Goal: Information Seeking & Learning: Find specific page/section

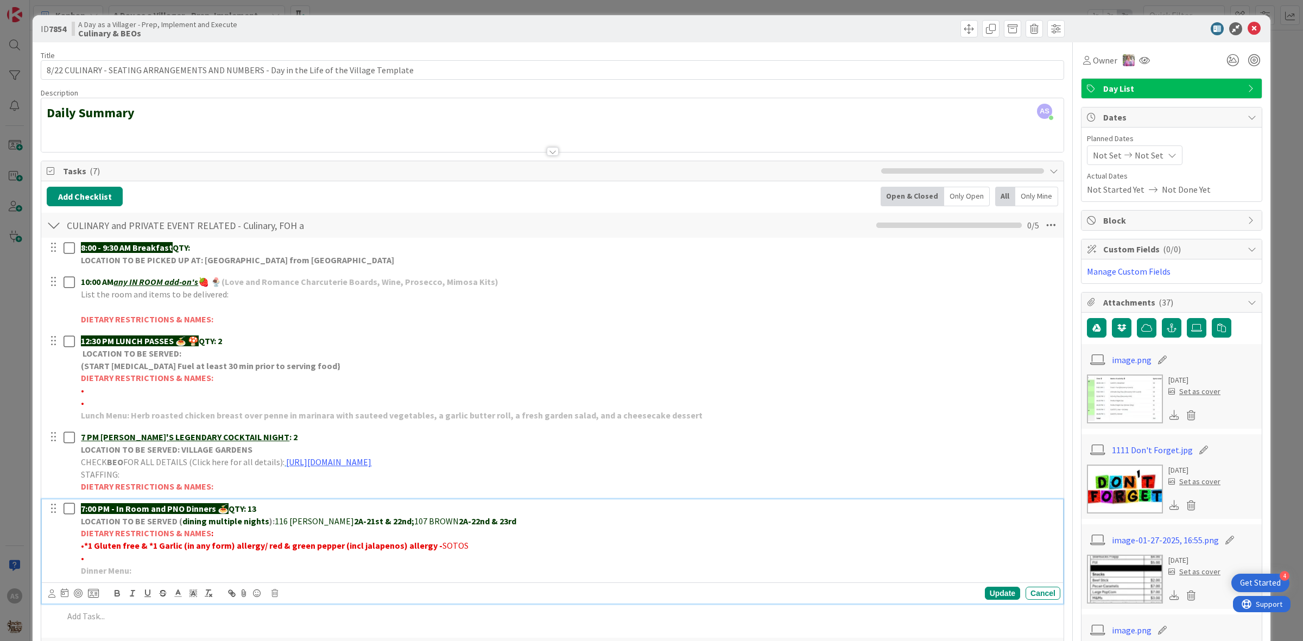
click at [1233, 35] on div "ID 7854 A Day as a Villager - Prep, Implement and Execute Culinary & BEOs" at bounding box center [652, 28] width 1238 height 27
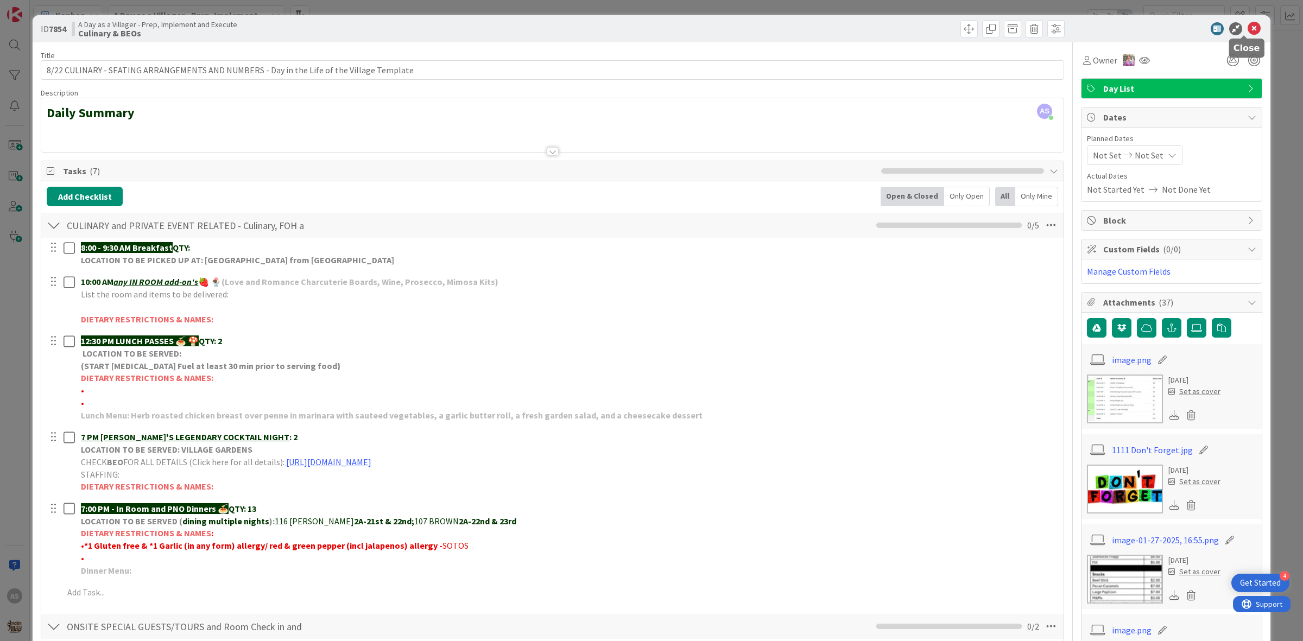
click at [1248, 30] on icon at bounding box center [1254, 28] width 13 height 13
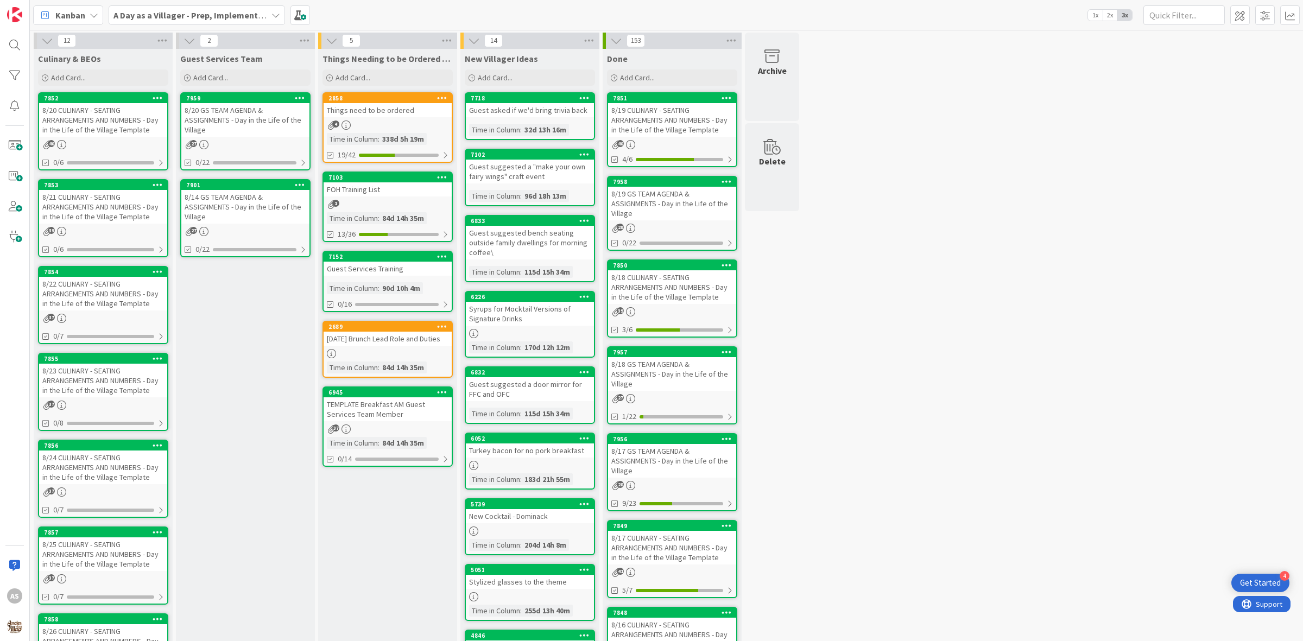
click at [180, 12] on b "A Day as a Villager - Prep, Implement and Execute" at bounding box center [210, 15] width 194 height 11
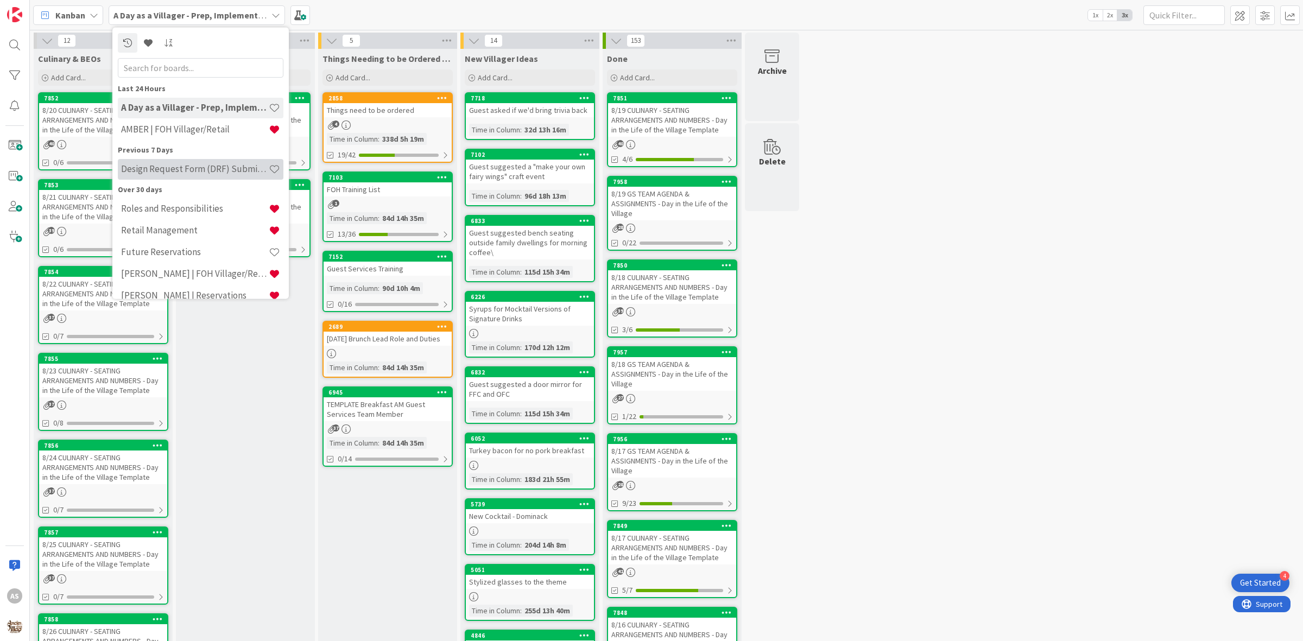
click at [203, 166] on h4 "Design Request Form (DRF) Submittals" at bounding box center [195, 168] width 148 height 11
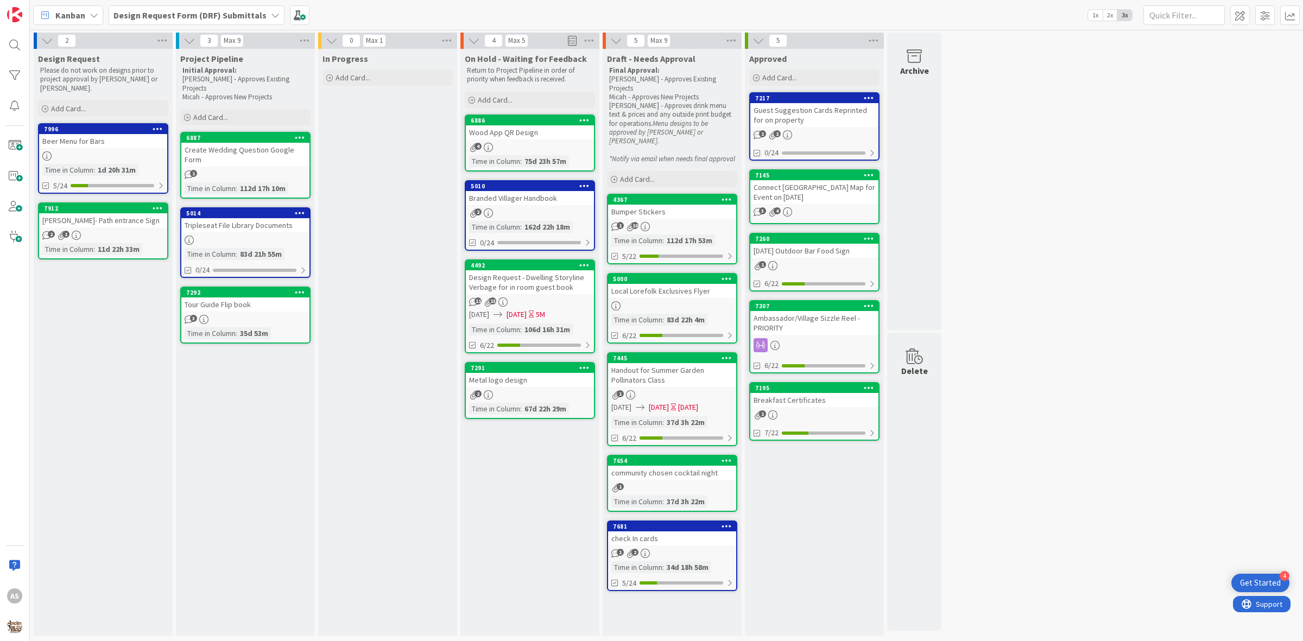
click at [117, 138] on div "Beer Menu for Bars" at bounding box center [103, 141] width 128 height 14
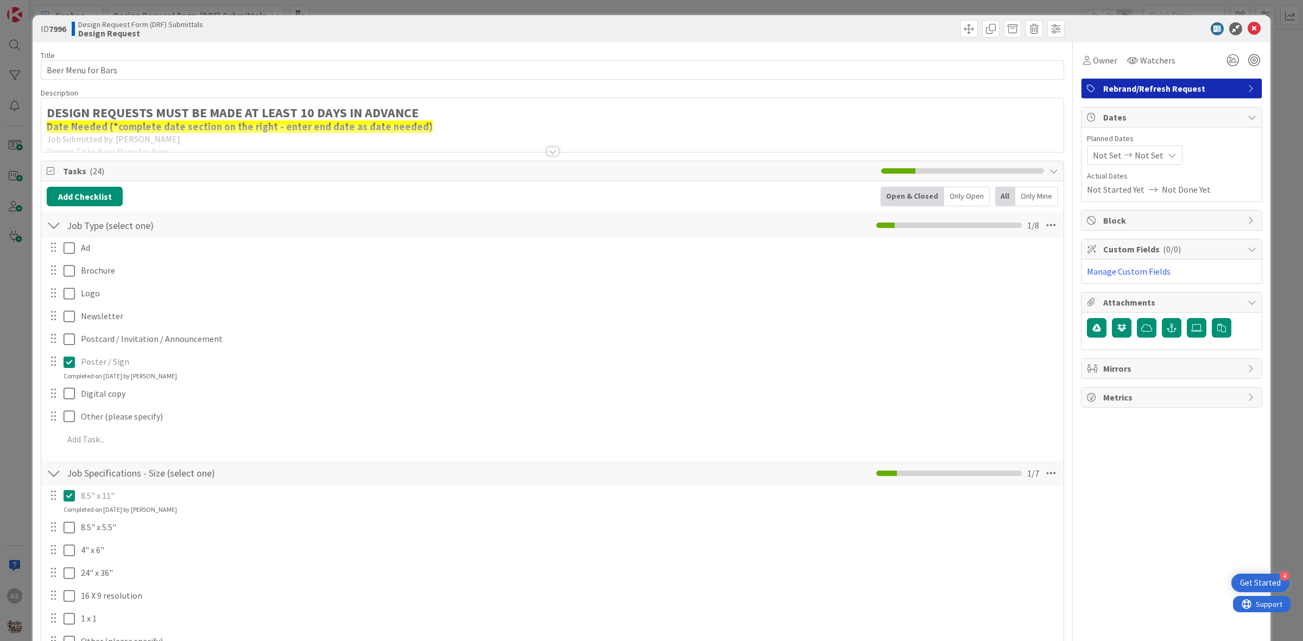
drag, startPoint x: 537, startPoint y: 151, endPoint x: 544, endPoint y: 153, distance: 7.2
click at [539, 152] on div at bounding box center [552, 138] width 1023 height 28
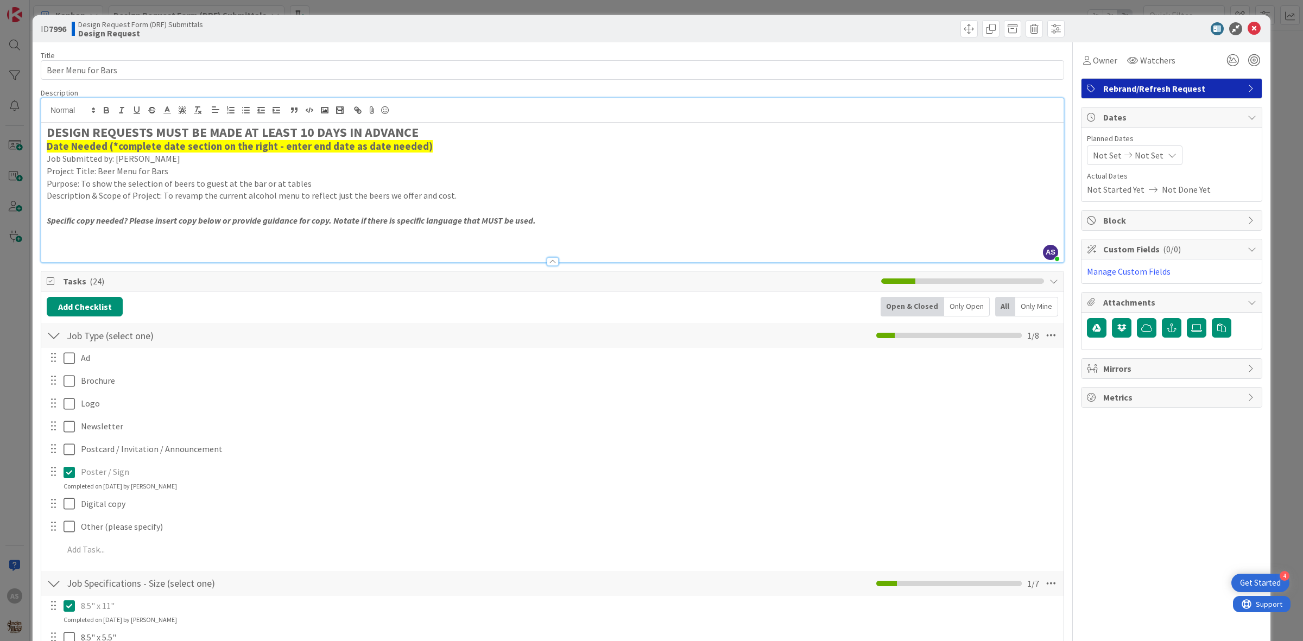
click at [554, 218] on p "Specific copy needed? Please insert copy below or provide guidance for copy. No…" at bounding box center [553, 221] width 1012 height 12
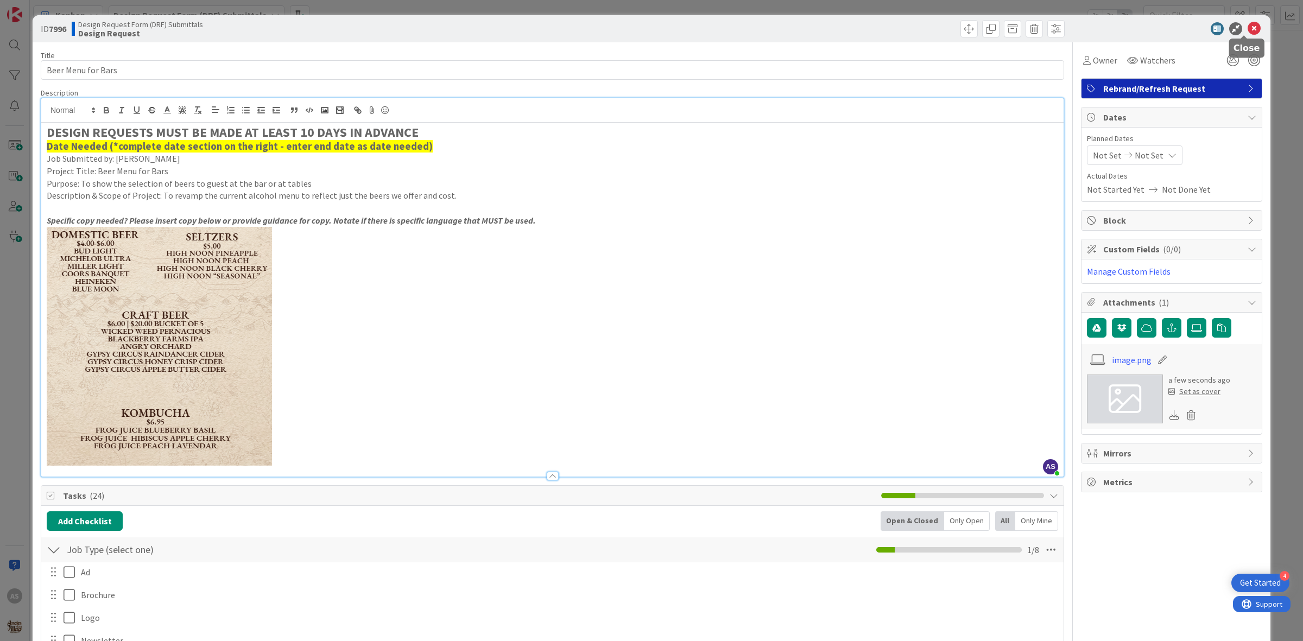
click at [1248, 23] on icon at bounding box center [1254, 28] width 13 height 13
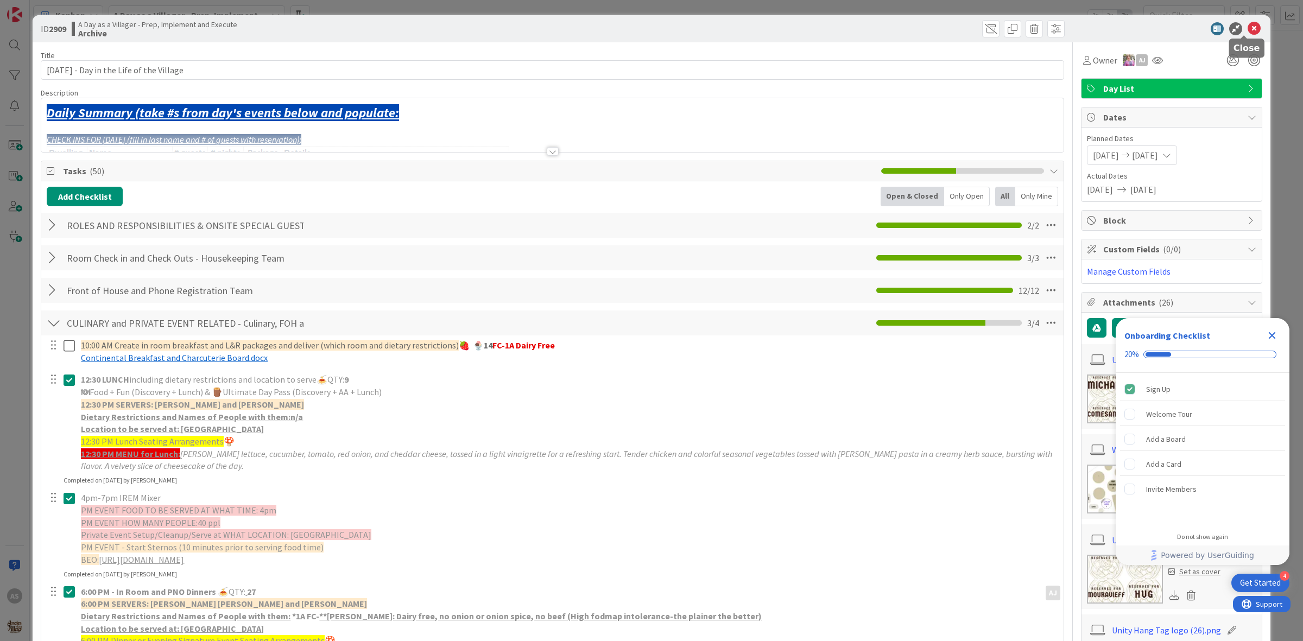
click at [1248, 30] on icon at bounding box center [1254, 28] width 13 height 13
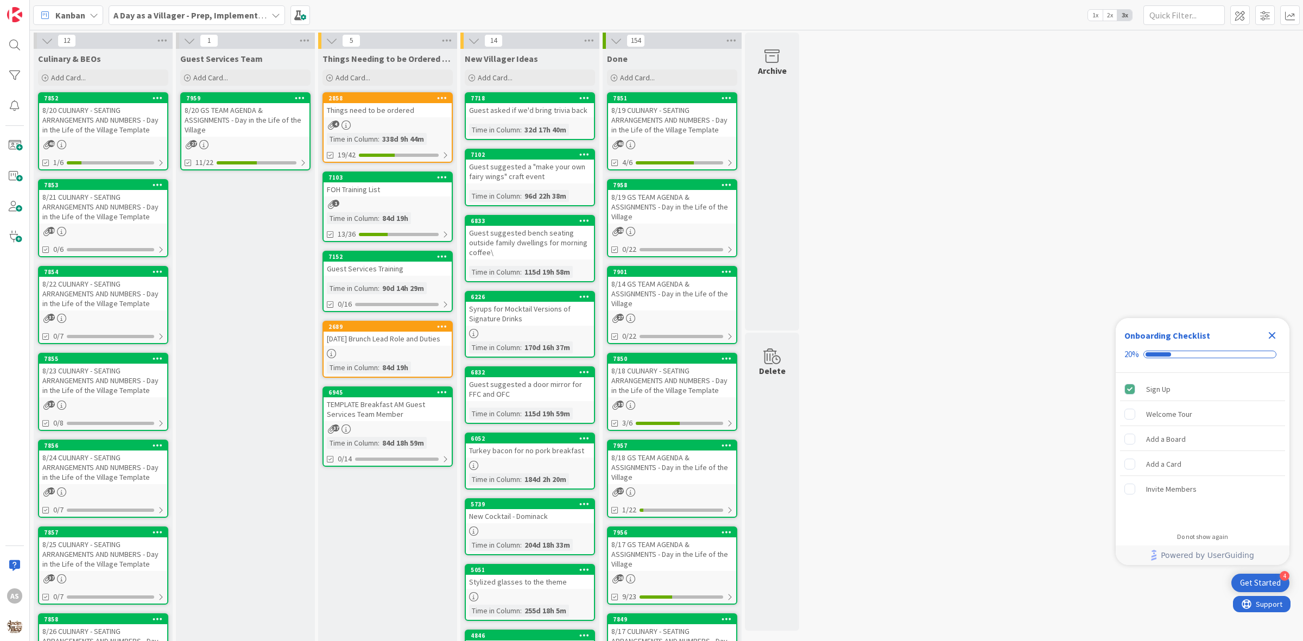
click at [93, 291] on div "8/22 CULINARY - SEATING ARRANGEMENTS AND NUMBERS - Day in the Life of the Villa…" at bounding box center [103, 294] width 128 height 34
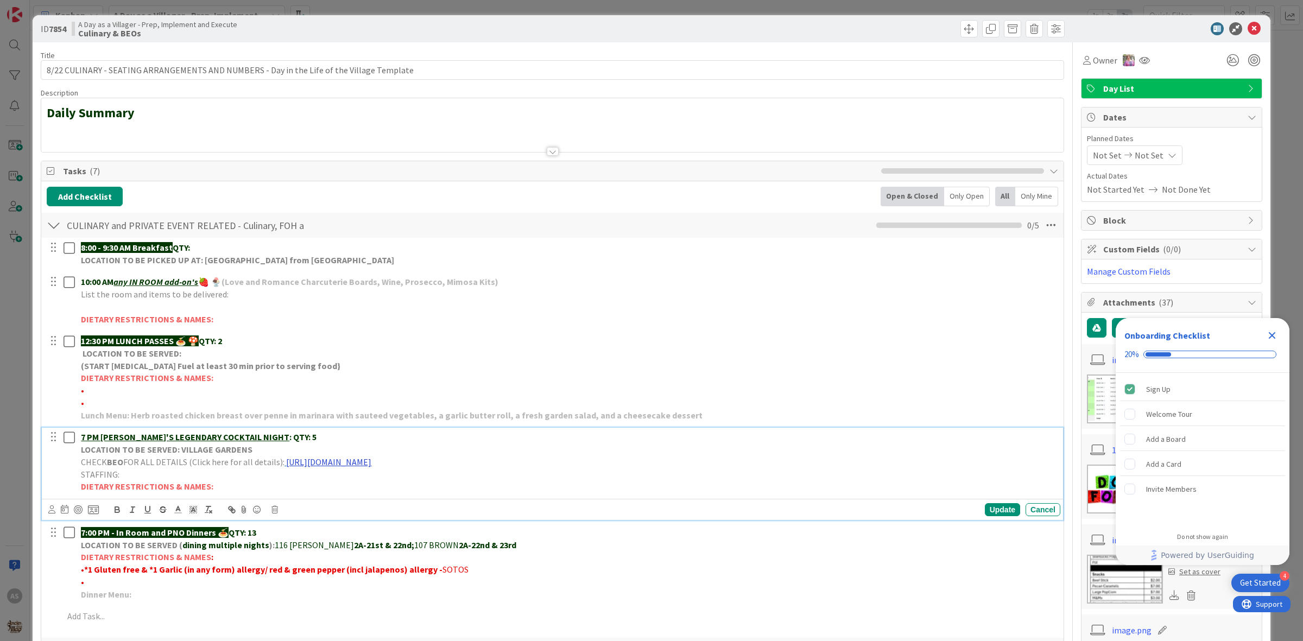
click at [371, 461] on link "https://portal.tripleseat.com/doc/bcb8cbf290381d1bfffad963b4f20c6684e749f1/1939…" at bounding box center [328, 462] width 85 height 11
click at [419, 482] on link "https://portal.tripleseat.com/doc/bcb8cbf290381d1bfffad963b4f20c6684e749f1/1939…" at bounding box center [412, 483] width 74 height 14
